Goal: Task Accomplishment & Management: Manage account settings

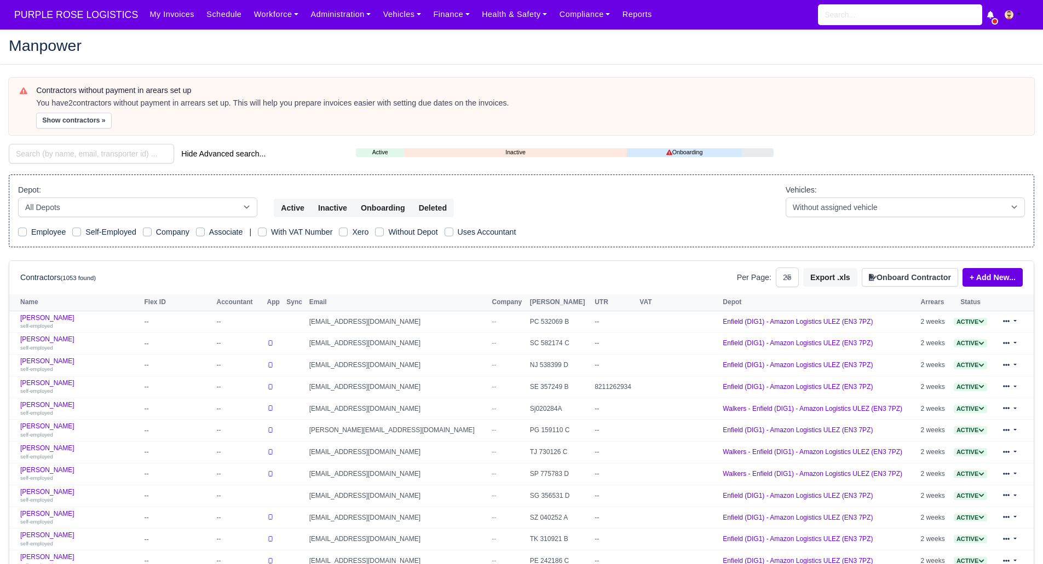
select select "25"
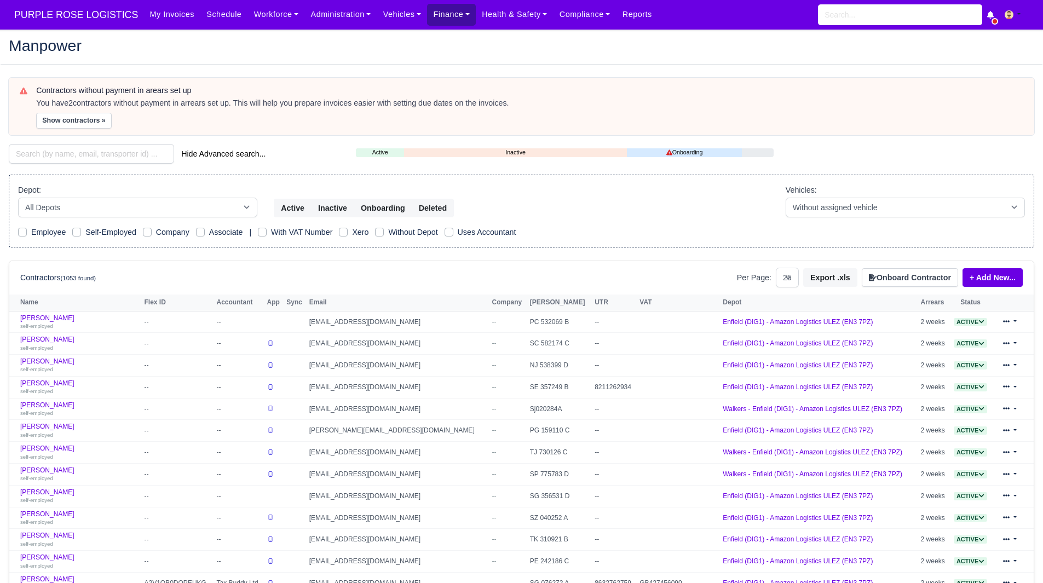
click at [440, 18] on link "Finance" at bounding box center [451, 14] width 49 height 21
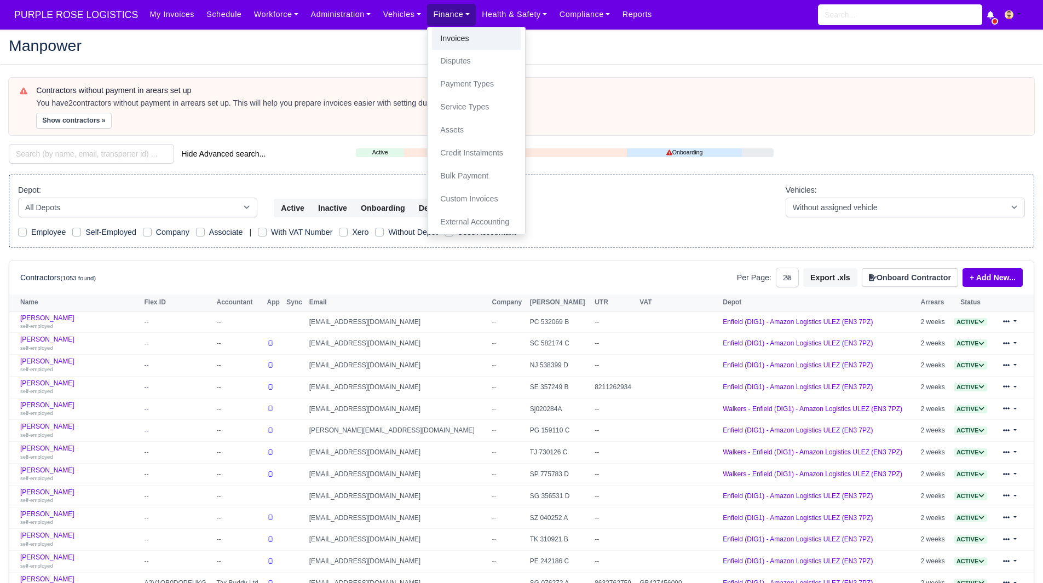
click at [448, 38] on link "Invoices" at bounding box center [476, 38] width 89 height 23
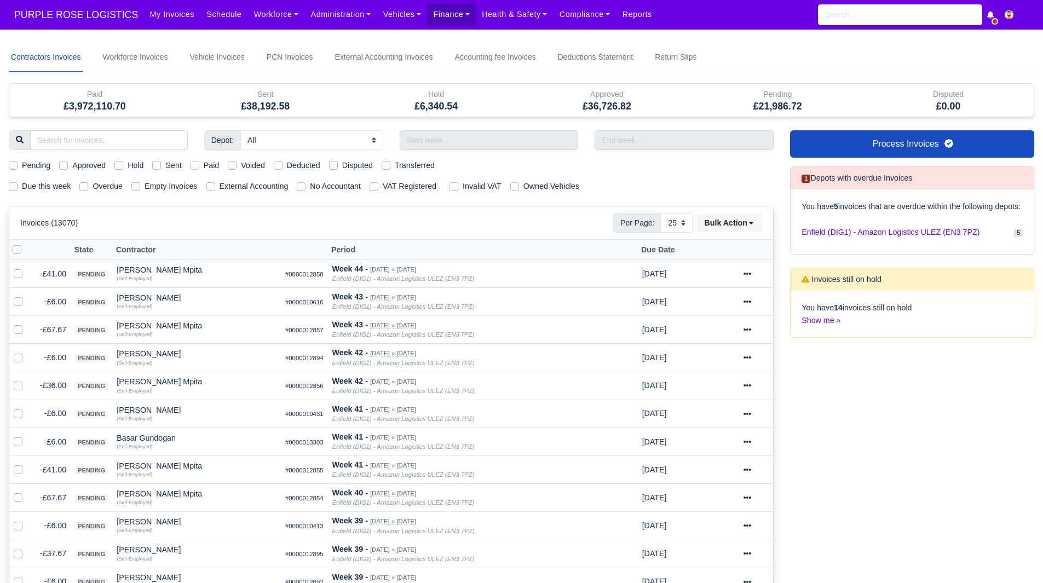
select select "25"
click at [55, 183] on label "Due this week" at bounding box center [46, 186] width 49 height 13
click at [18, 183] on input "Due this week" at bounding box center [13, 184] width 9 height 9
checkbox input "true"
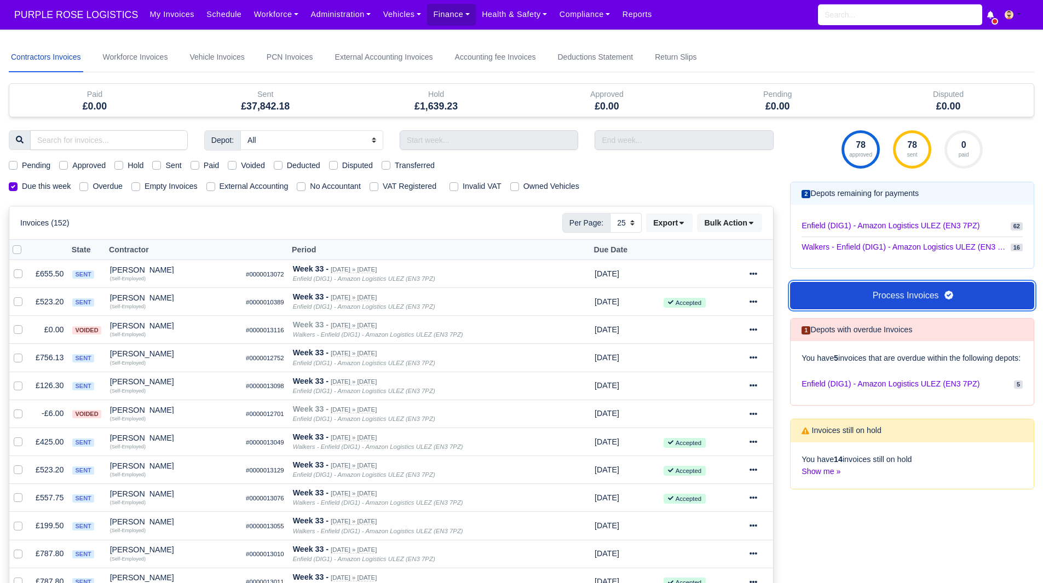
click at [879, 293] on link "Process Invoices" at bounding box center [912, 295] width 244 height 27
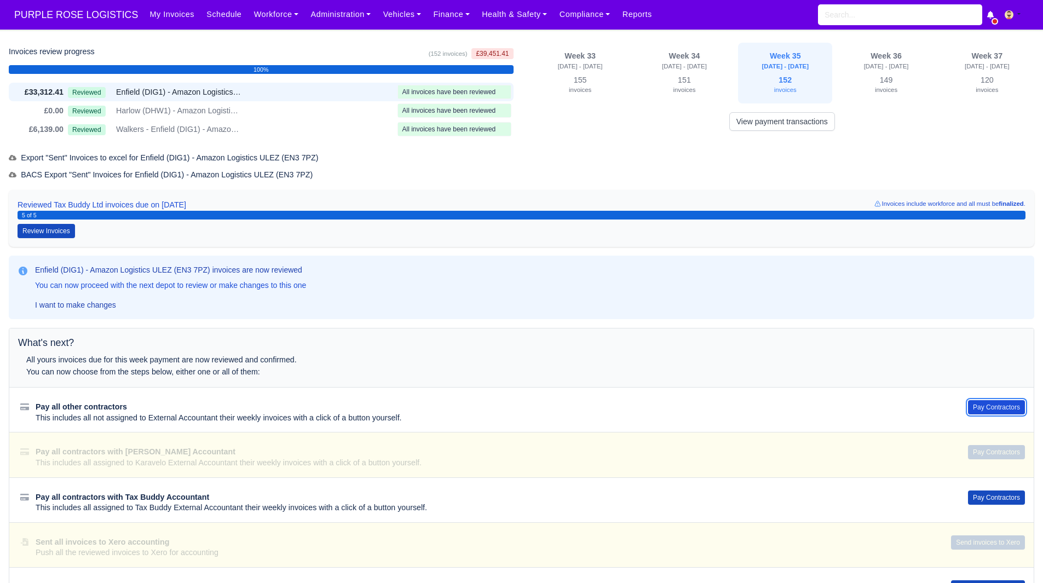
click at [991, 403] on button "Pay Contractors" at bounding box center [996, 407] width 57 height 14
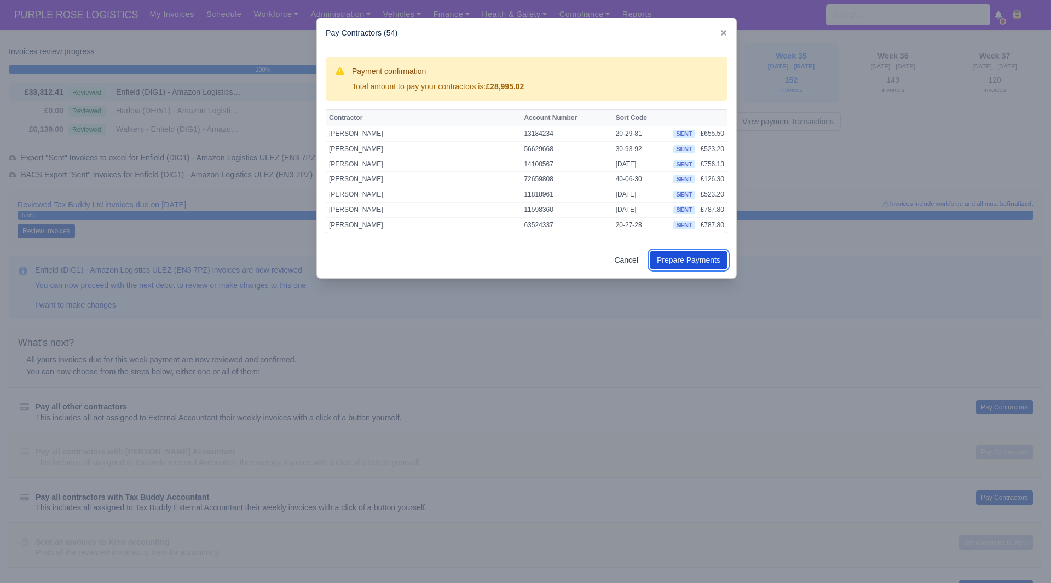
click at [663, 259] on button "Prepare Payments" at bounding box center [689, 260] width 78 height 19
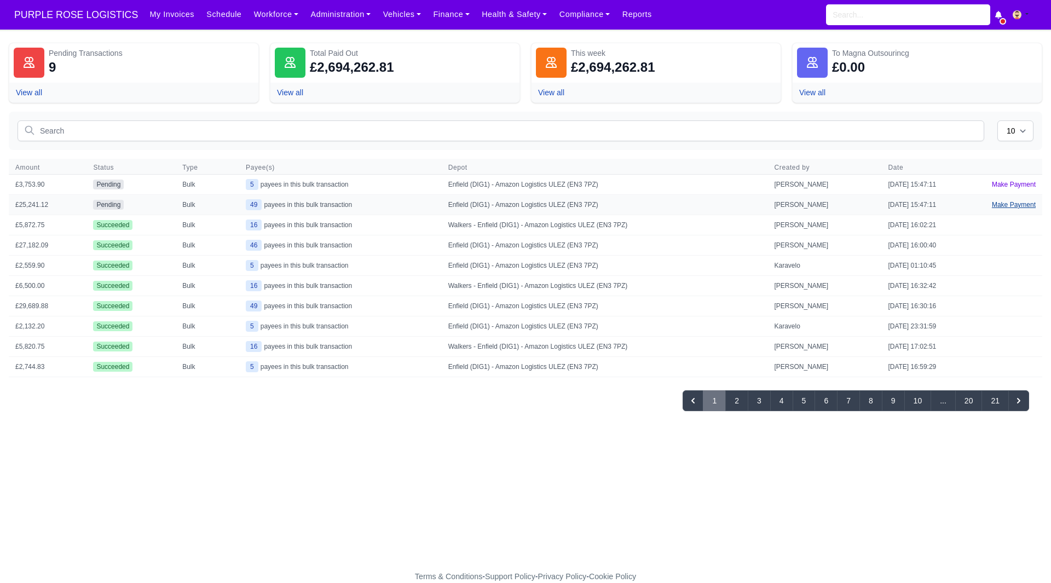
click at [999, 205] on link "Make Payment" at bounding box center [1013, 205] width 57 height 20
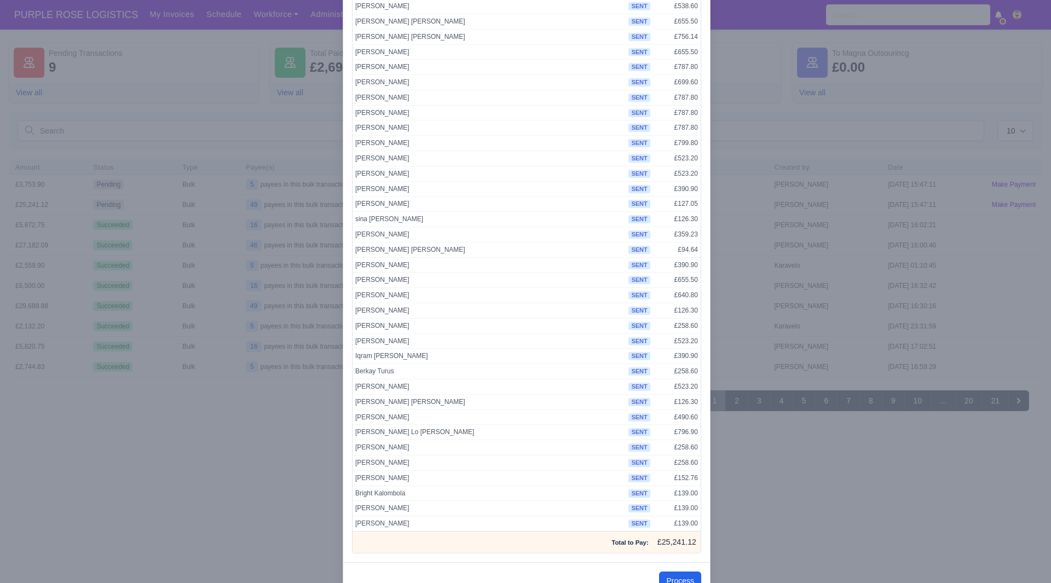
scroll to position [367, 0]
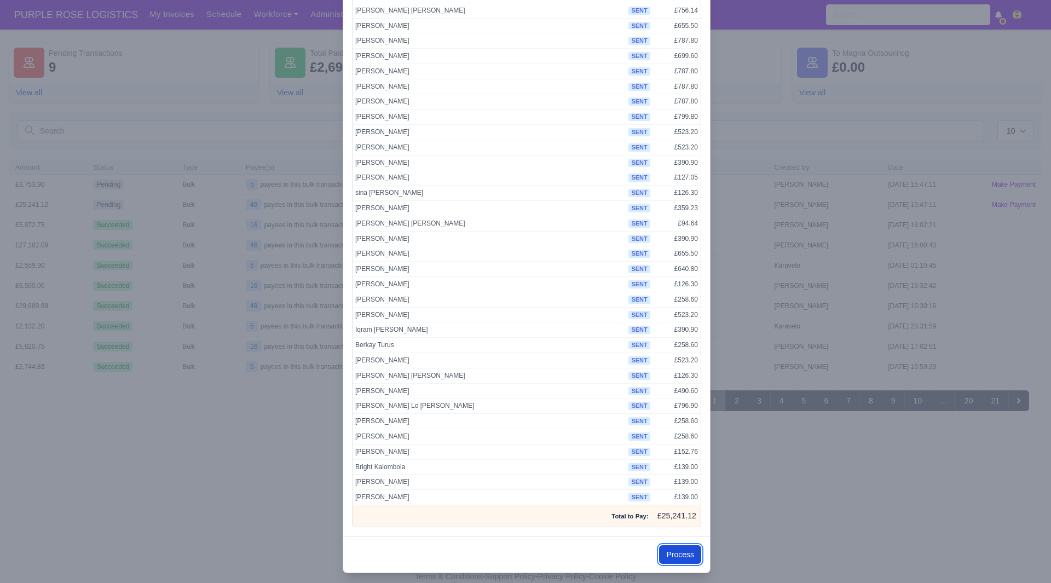
click at [676, 551] on button "Process" at bounding box center [680, 554] width 42 height 19
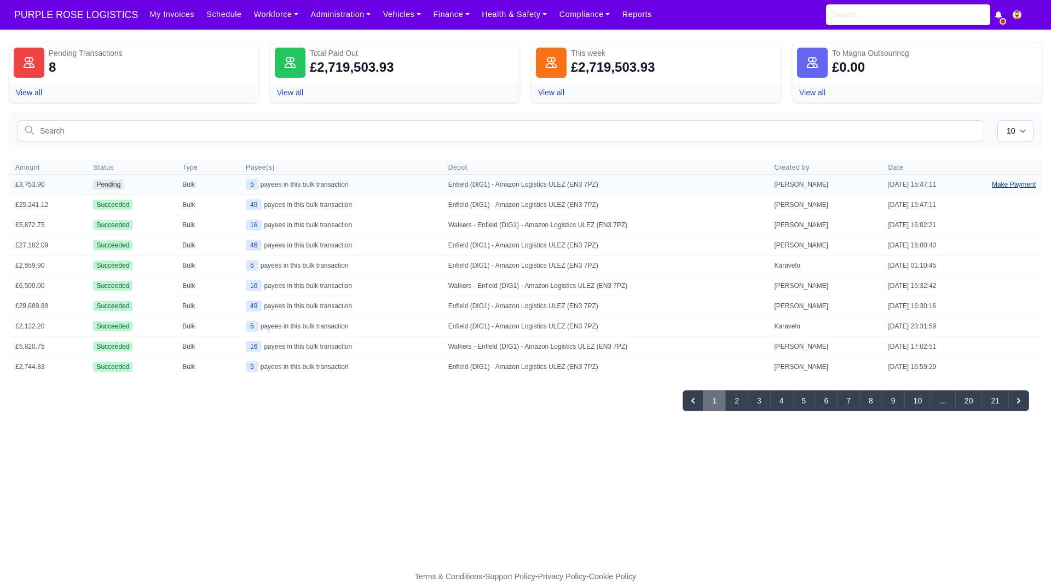
click at [1013, 180] on link "Make Payment" at bounding box center [1013, 185] width 57 height 20
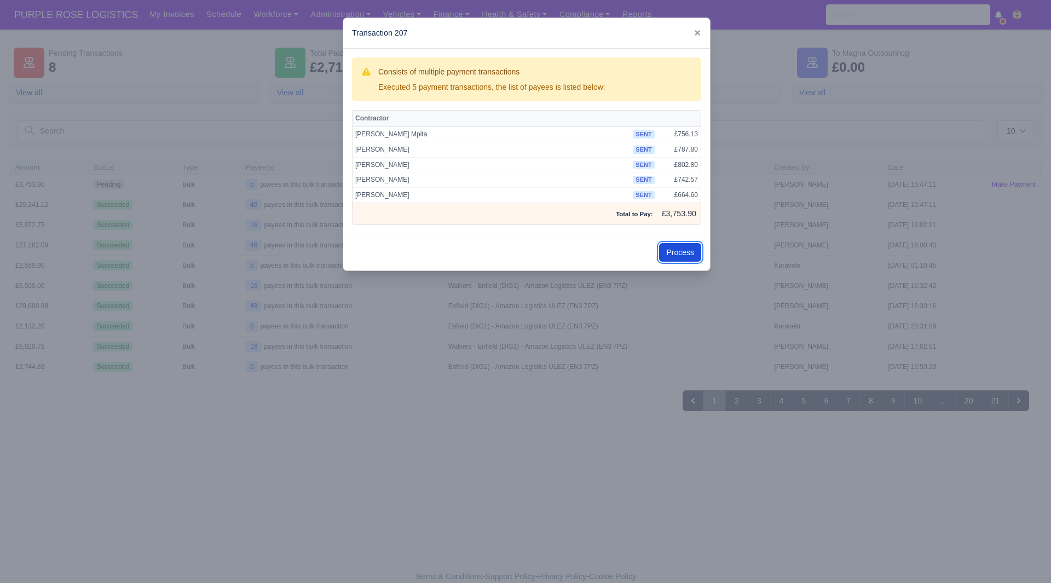
click at [685, 256] on button "Process" at bounding box center [680, 252] width 42 height 19
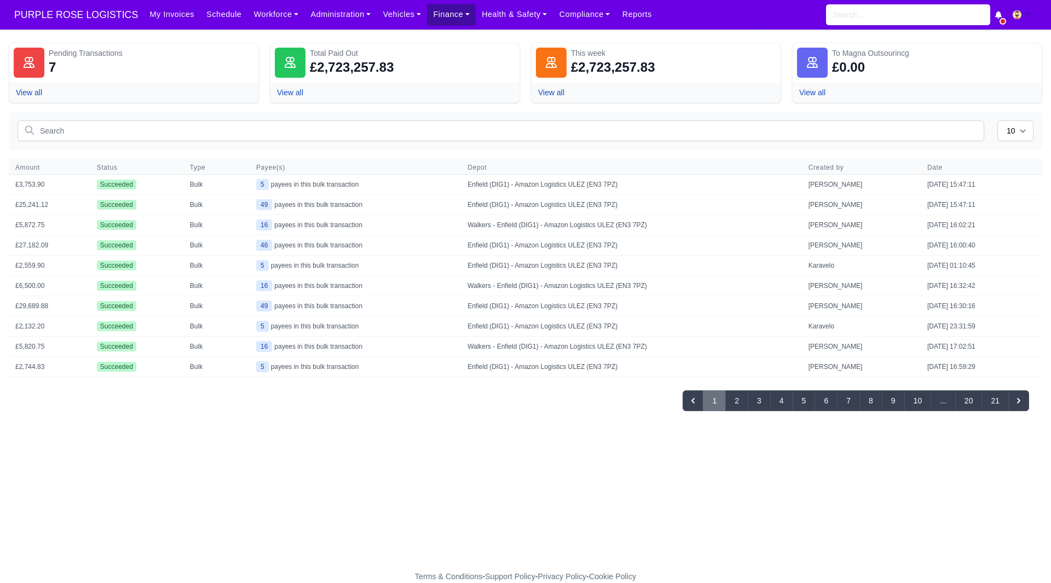
click at [437, 22] on link "Finance" at bounding box center [451, 14] width 49 height 21
click at [446, 33] on link "Invoices" at bounding box center [476, 38] width 89 height 23
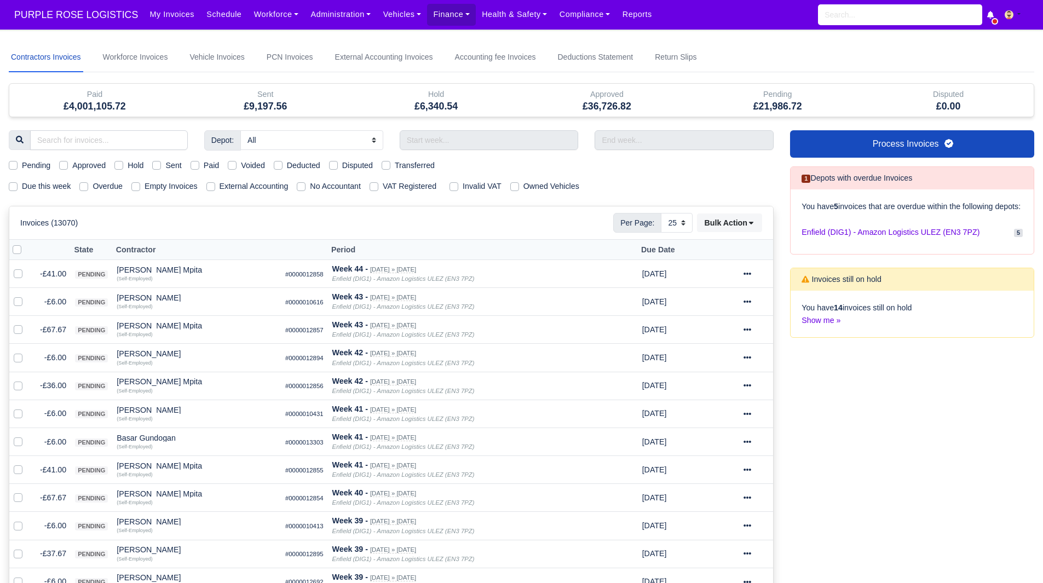
select select "25"
click at [822, 137] on link "Process Invoices" at bounding box center [912, 143] width 244 height 27
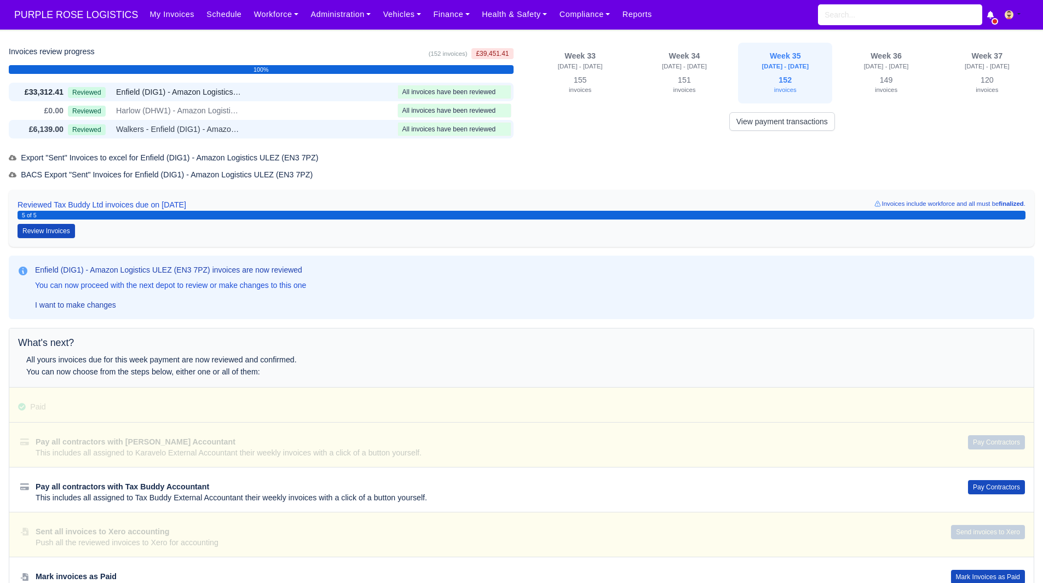
click at [338, 133] on div "Reviewed Walkers - Enfield (DIG1) - Amazon Logistics ULEZ (EN3 7PZ)" at bounding box center [230, 129] width 325 height 13
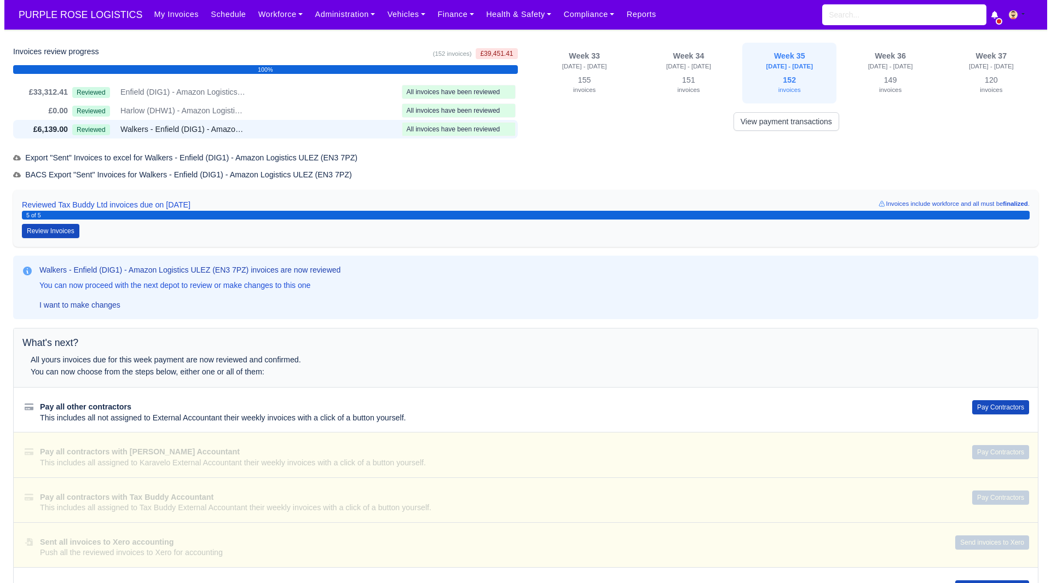
scroll to position [53, 0]
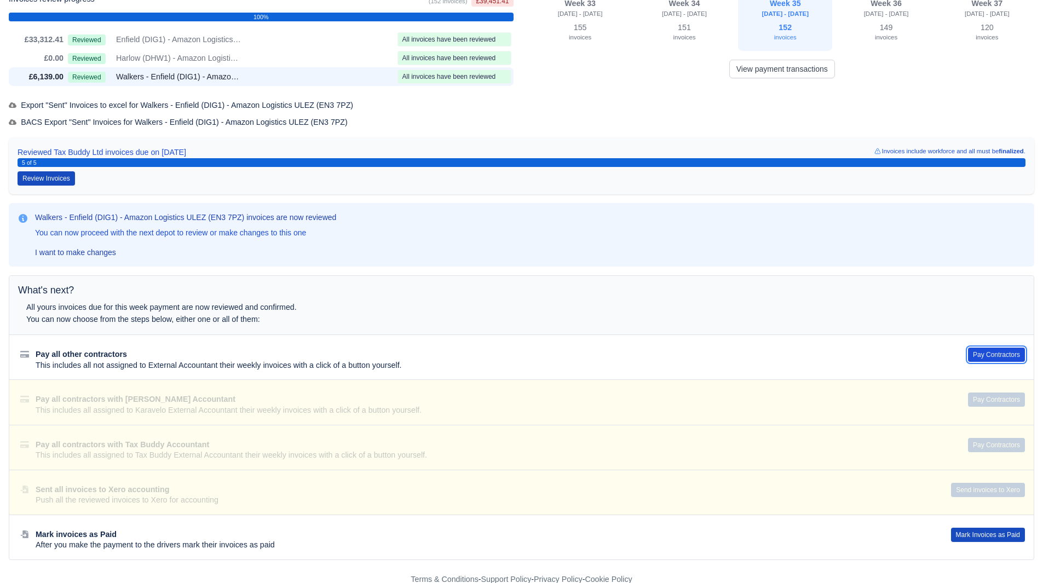
click at [996, 350] on button "Pay Contractors" at bounding box center [996, 355] width 57 height 14
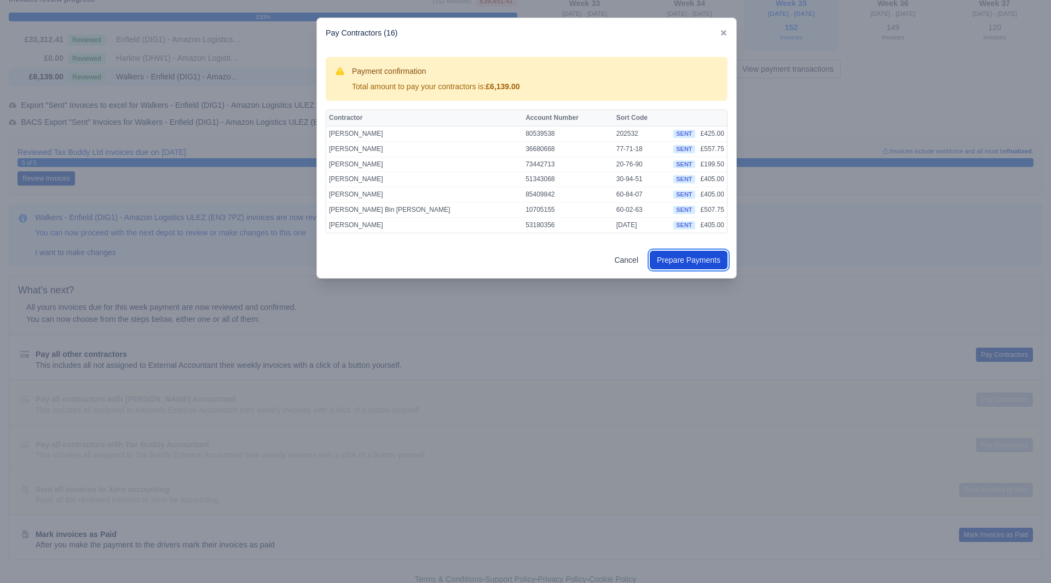
click at [694, 261] on button "Prepare Payments" at bounding box center [689, 260] width 78 height 19
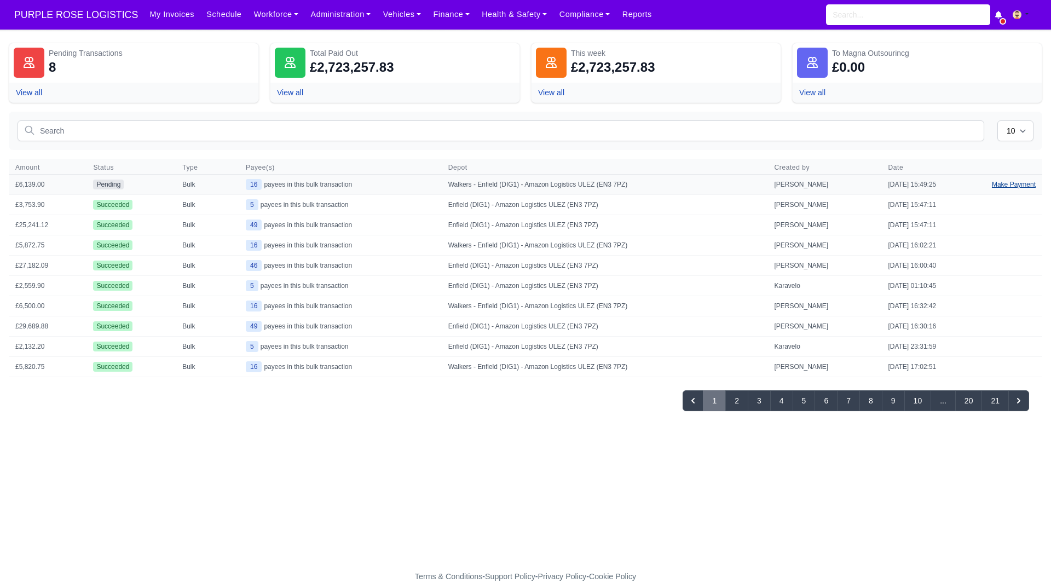
click at [1010, 188] on link "Make Payment" at bounding box center [1013, 185] width 57 height 20
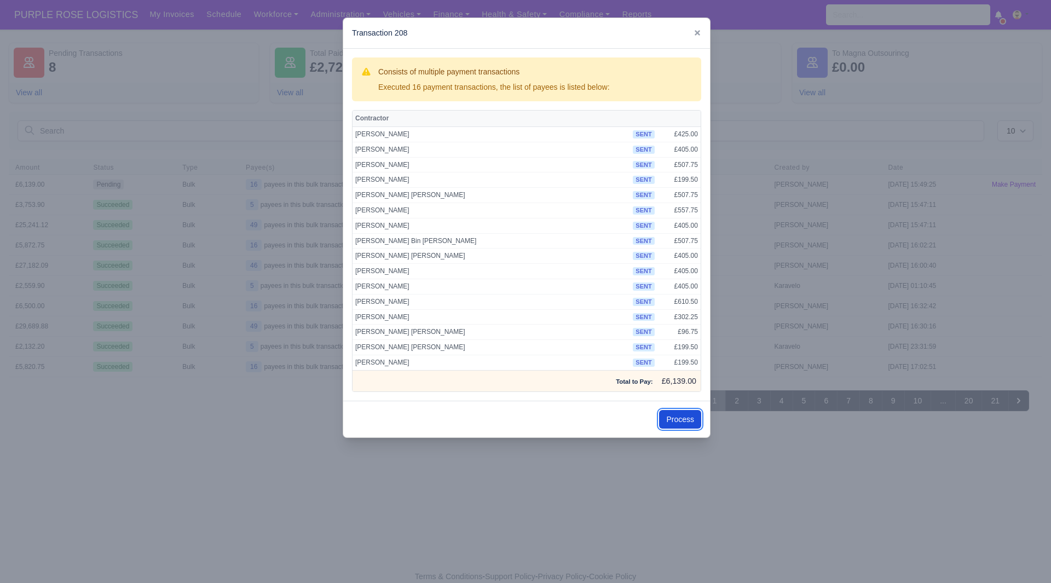
click at [687, 420] on button "Process" at bounding box center [680, 419] width 42 height 19
